Goal: Information Seeking & Learning: Learn about a topic

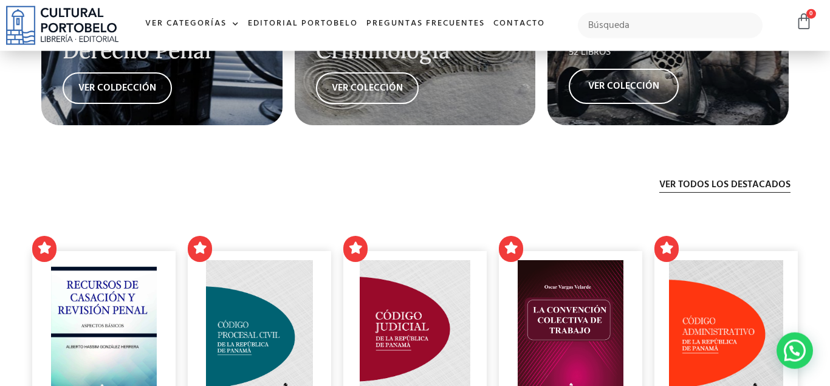
scroll to position [1990, 0]
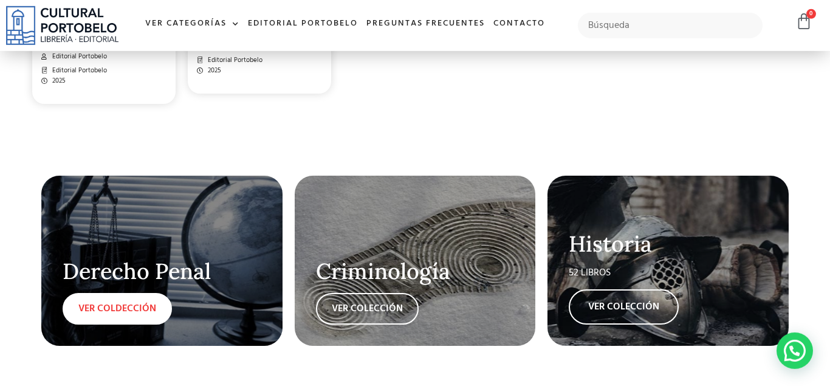
click at [128, 297] on link "VER COLDECCIÓN" at bounding box center [117, 309] width 109 height 32
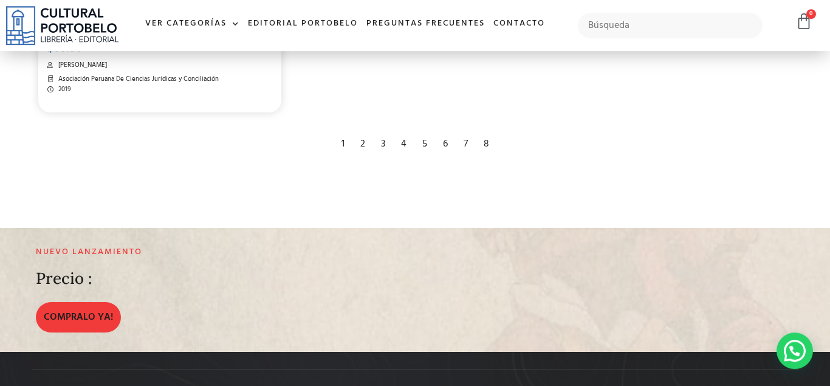
scroll to position [2169, 0]
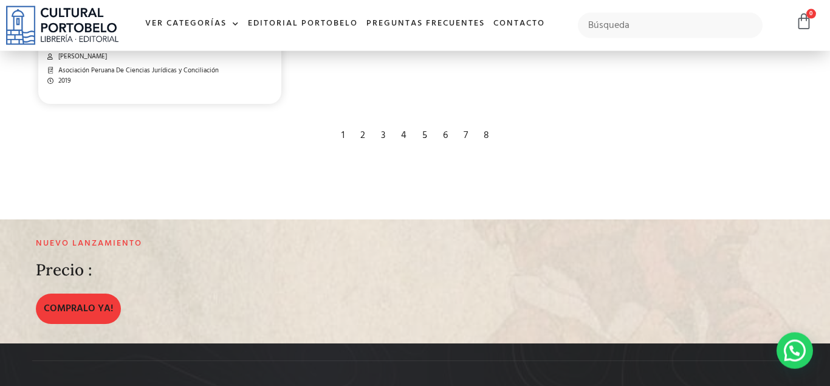
click at [357, 128] on div "2" at bounding box center [362, 135] width 17 height 27
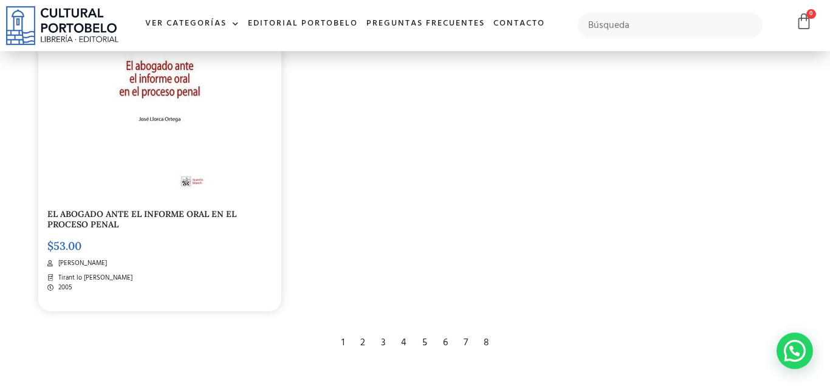
scroll to position [2049, 0]
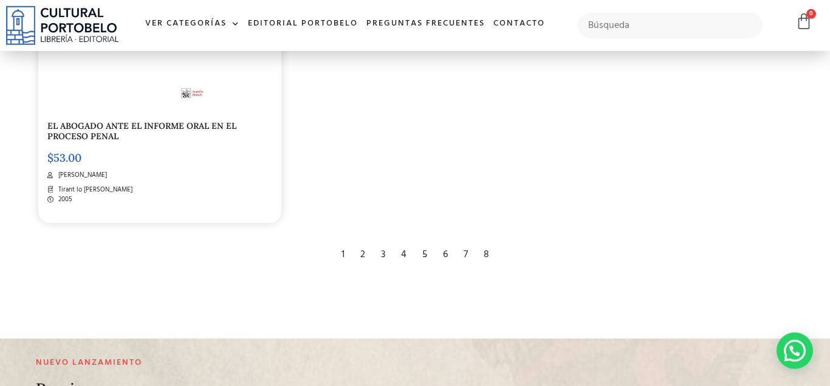
click at [382, 257] on div "3" at bounding box center [383, 254] width 16 height 27
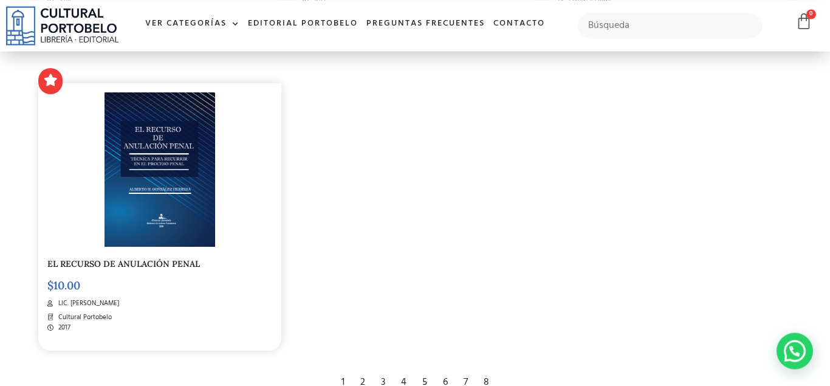
scroll to position [1926, 0]
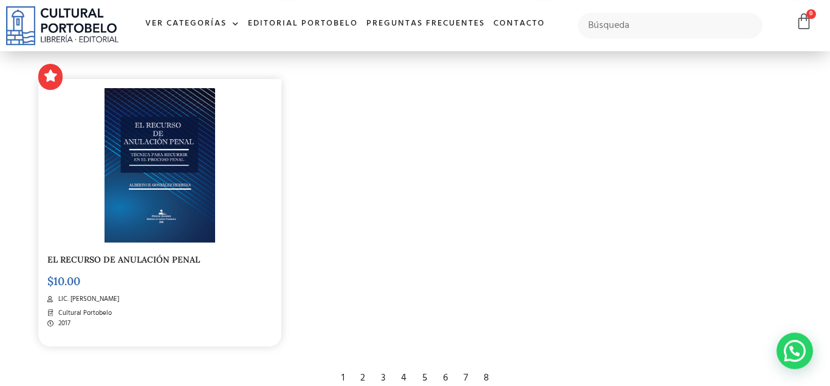
click at [407, 374] on div "4" at bounding box center [404, 378] width 18 height 27
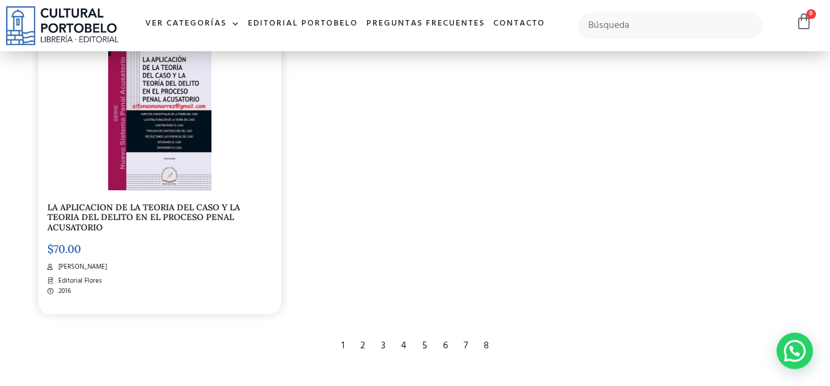
scroll to position [2014, 0]
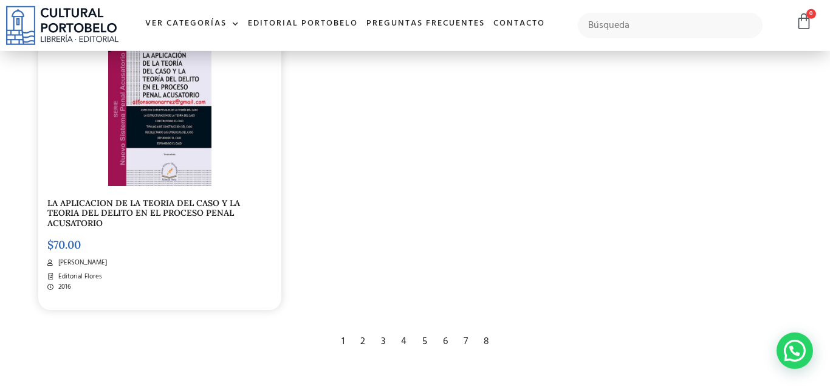
click at [426, 339] on div "5" at bounding box center [424, 341] width 17 height 27
click at [426, 342] on div "5" at bounding box center [424, 341] width 17 height 27
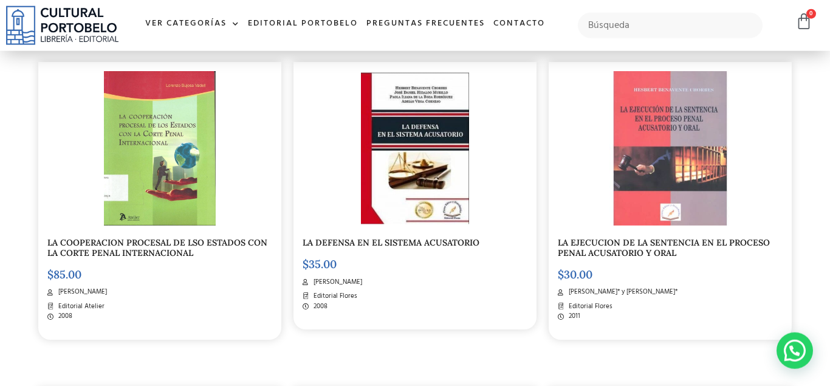
scroll to position [950, 0]
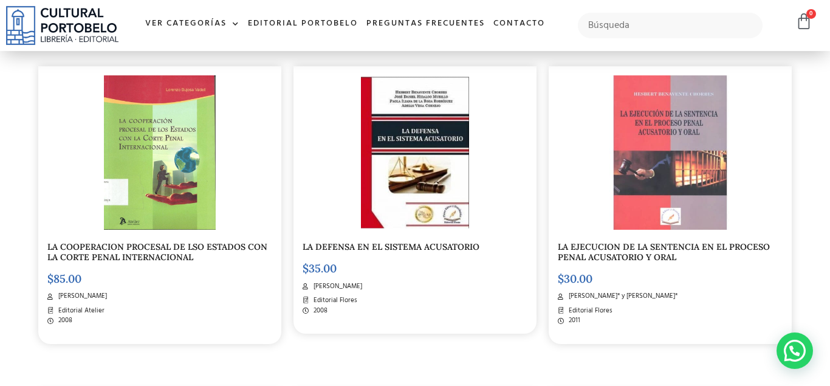
drag, startPoint x: 408, startPoint y: 281, endPoint x: 316, endPoint y: 285, distance: 92.5
click at [316, 285] on li "HESBERT BENAVENTE CHORRES" at bounding box center [415, 286] width 225 height 10
